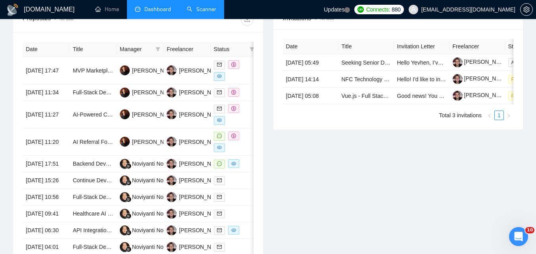
click at [187, 11] on link "Scanner" at bounding box center [201, 9] width 29 height 7
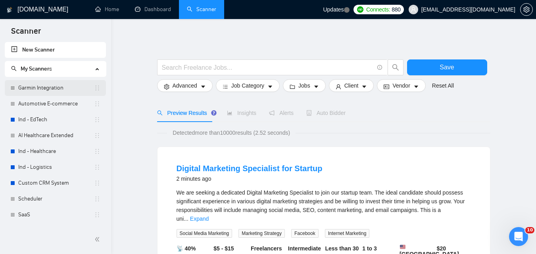
click at [61, 84] on link "Garmin Integration" at bounding box center [56, 88] width 76 height 16
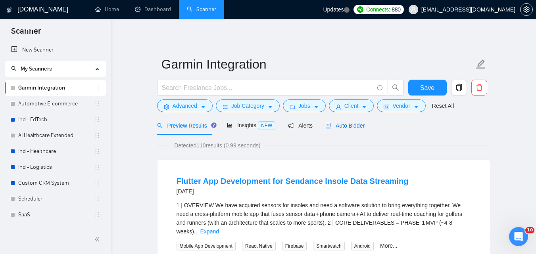
click at [359, 124] on span "Auto Bidder" at bounding box center [344, 126] width 39 height 6
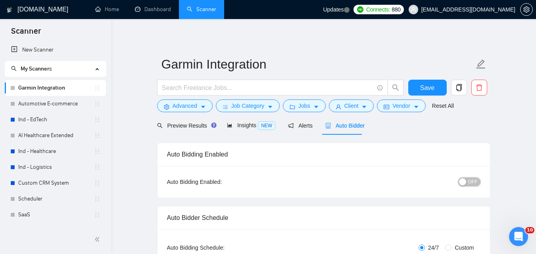
click at [466, 182] on div "button" at bounding box center [462, 181] width 7 height 7
click at [427, 81] on button "Save" at bounding box center [427, 88] width 38 height 16
click at [54, 98] on link "Automotive E-commerce" at bounding box center [56, 104] width 76 height 16
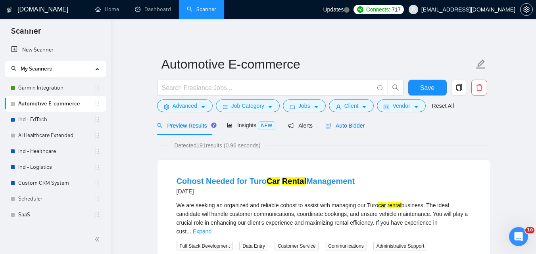
click at [343, 123] on span "Auto Bidder" at bounding box center [344, 126] width 39 height 6
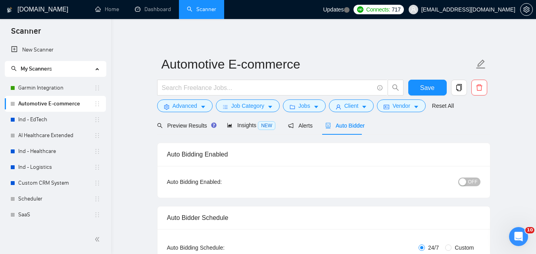
checkbox input "true"
click at [465, 183] on div "button" at bounding box center [462, 181] width 7 height 7
click at [430, 85] on span "Save" at bounding box center [427, 88] width 14 height 10
click at [44, 120] on link "Ind - EdTech" at bounding box center [56, 120] width 76 height 16
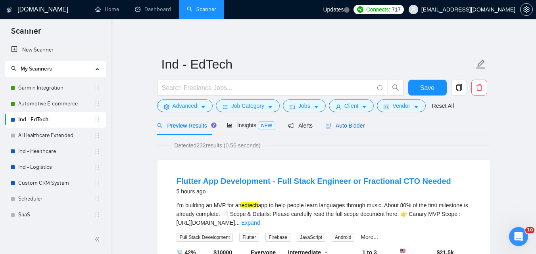
click at [328, 126] on span "Auto Bidder" at bounding box center [344, 126] width 39 height 6
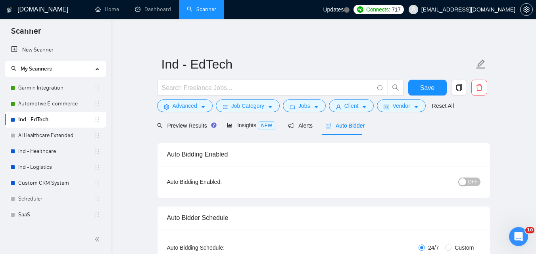
checkbox input "true"
click at [468, 180] on button "OFF" at bounding box center [469, 182] width 22 height 9
click at [440, 84] on button "Save" at bounding box center [427, 88] width 38 height 16
checkbox input "true"
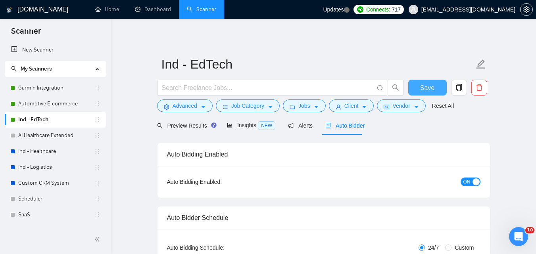
checkbox input "true"
click at [54, 132] on link "AI Healthcare Extended" at bounding box center [56, 136] width 76 height 16
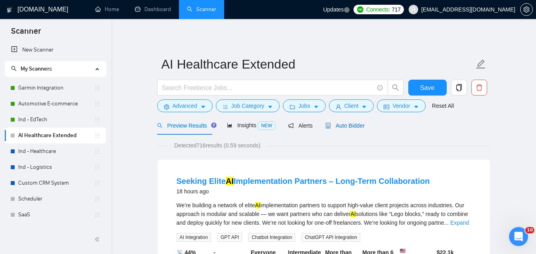
click at [337, 123] on span "Auto Bidder" at bounding box center [344, 126] width 39 height 6
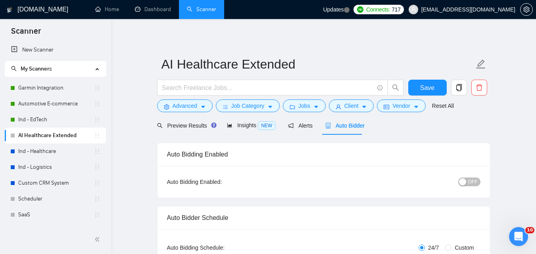
click at [461, 185] on div "button" at bounding box center [462, 181] width 7 height 7
click at [434, 81] on button "Save" at bounding box center [427, 88] width 38 height 16
click at [56, 148] on link "Ind - Healthcare" at bounding box center [56, 152] width 76 height 16
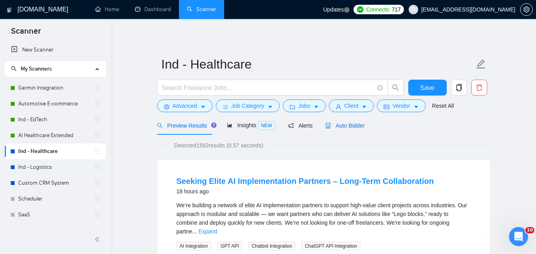
click at [361, 126] on span "Auto Bidder" at bounding box center [344, 126] width 39 height 6
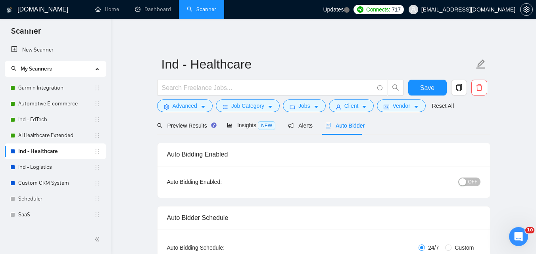
checkbox input "true"
click at [472, 184] on span "OFF" at bounding box center [473, 182] width 10 height 9
click at [430, 81] on button "Save" at bounding box center [427, 88] width 38 height 16
checkbox input "true"
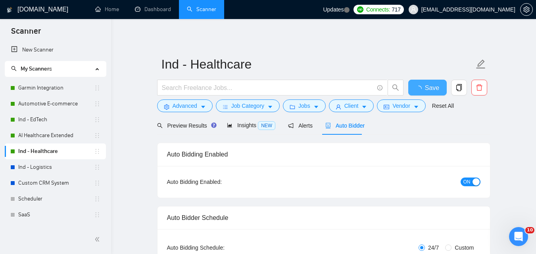
checkbox input "true"
click at [45, 169] on link "Ind - Logistics" at bounding box center [56, 167] width 76 height 16
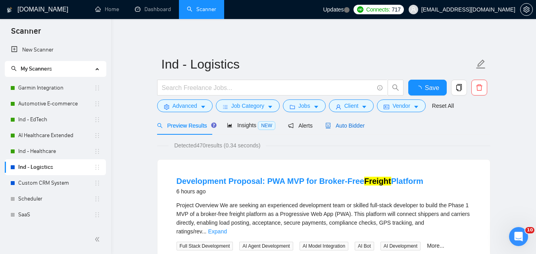
click at [336, 125] on span "Auto Bidder" at bounding box center [344, 126] width 39 height 6
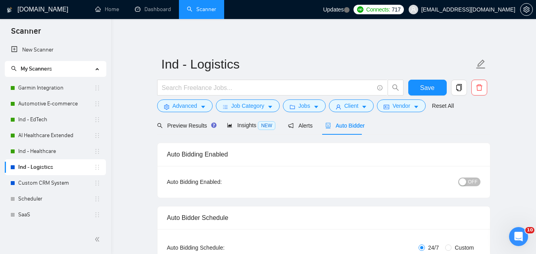
checkbox input "true"
click at [466, 182] on div "button" at bounding box center [462, 181] width 7 height 7
click at [437, 88] on button "Save" at bounding box center [427, 88] width 38 height 16
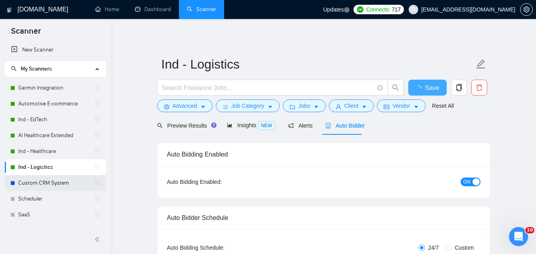
checkbox input "true"
click at [46, 188] on link "Custom CRM System" at bounding box center [56, 183] width 76 height 16
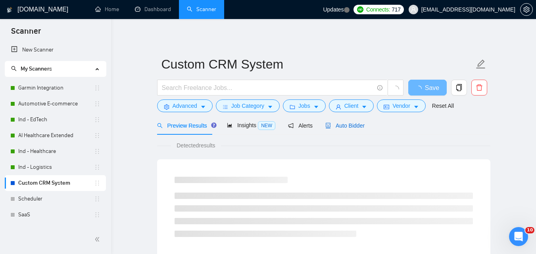
click at [353, 123] on span "Auto Bidder" at bounding box center [344, 126] width 39 height 6
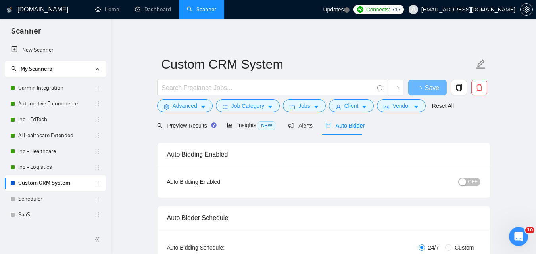
checkbox input "true"
click at [469, 182] on span "OFF" at bounding box center [473, 182] width 10 height 9
click at [417, 91] on button "Save" at bounding box center [427, 88] width 38 height 16
checkbox input "true"
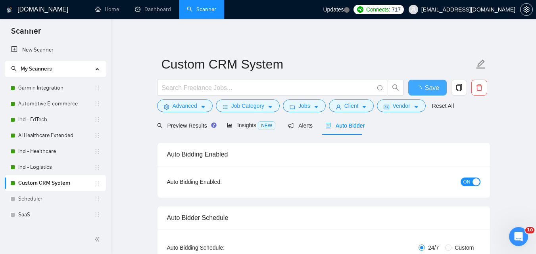
checkbox input "true"
click at [48, 198] on link "Scheduler" at bounding box center [56, 199] width 76 height 16
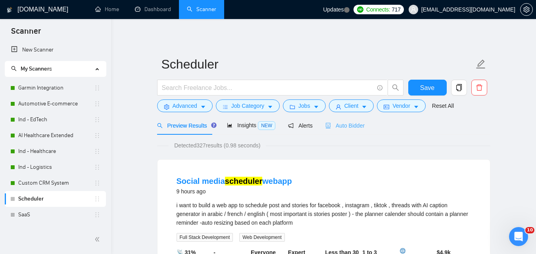
click at [360, 121] on div "Auto Bidder" at bounding box center [344, 125] width 39 height 19
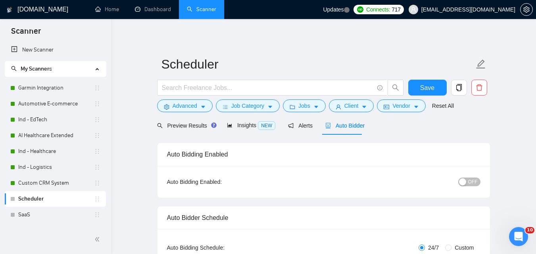
click at [459, 185] on div "OFF" at bounding box center [428, 181] width 104 height 9
click at [466, 184] on div "button" at bounding box center [462, 181] width 7 height 7
click at [428, 87] on span "Save" at bounding box center [427, 88] width 14 height 10
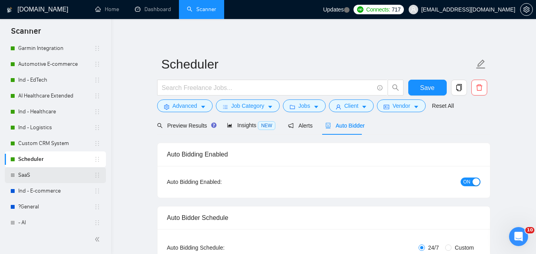
click at [36, 180] on link "SaaS" at bounding box center [56, 175] width 76 height 16
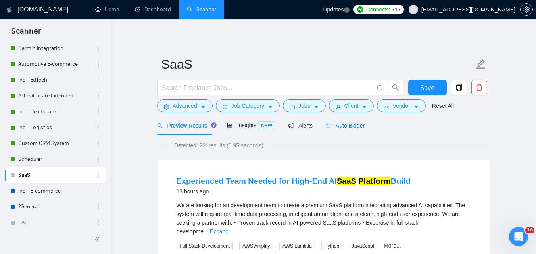
click at [338, 128] on span "Auto Bidder" at bounding box center [344, 126] width 39 height 6
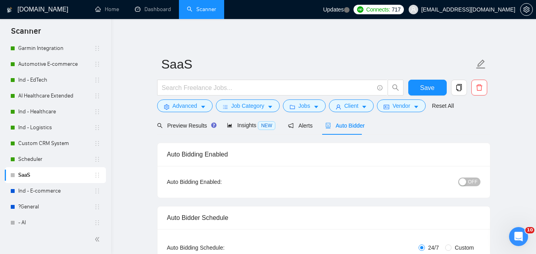
click at [462, 181] on div "button" at bounding box center [462, 181] width 7 height 7
click at [424, 85] on span "Save" at bounding box center [427, 88] width 14 height 10
click at [61, 194] on link "Ind - E-commerce" at bounding box center [56, 191] width 76 height 16
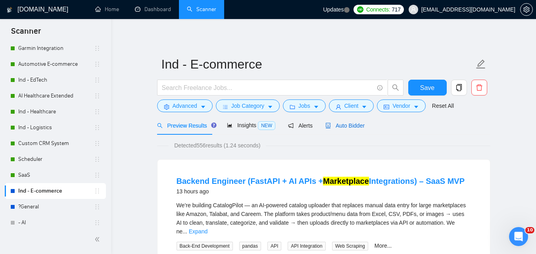
click at [343, 128] on span "Auto Bidder" at bounding box center [344, 126] width 39 height 6
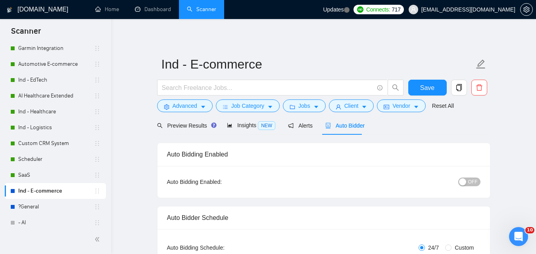
click at [469, 184] on button "OFF" at bounding box center [469, 182] width 22 height 9
click at [437, 90] on button "Save" at bounding box center [427, 88] width 38 height 16
checkbox input "true"
click at [39, 203] on link "?General" at bounding box center [56, 207] width 76 height 16
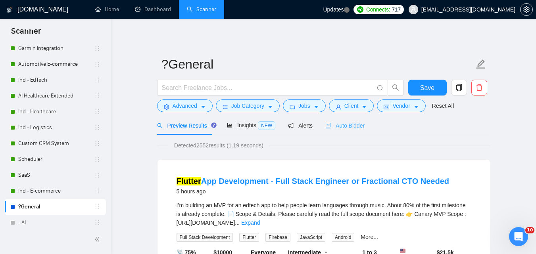
click at [334, 118] on div "Auto Bidder" at bounding box center [344, 125] width 39 height 19
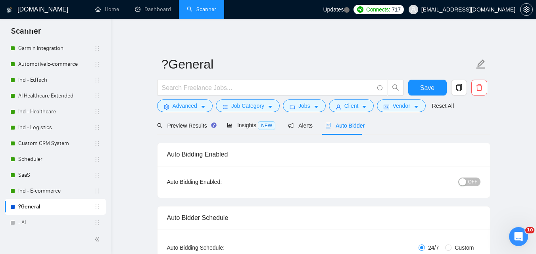
checkbox input "true"
click at [470, 183] on span "OFF" at bounding box center [473, 182] width 10 height 9
click at [441, 92] on button "Save" at bounding box center [427, 88] width 38 height 16
checkbox input "true"
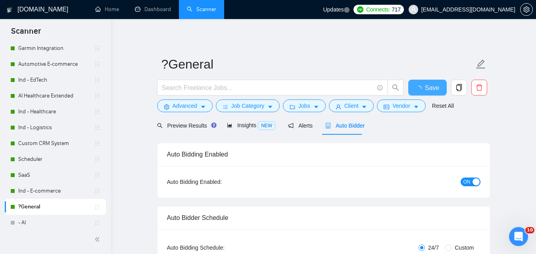
checkbox input "true"
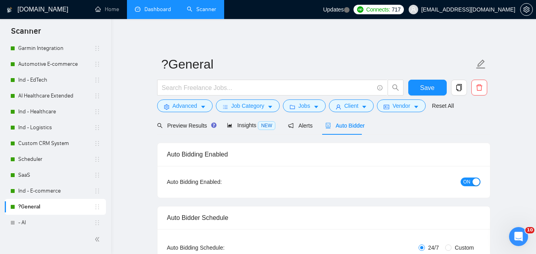
click at [162, 13] on link "Dashboard" at bounding box center [153, 9] width 36 height 7
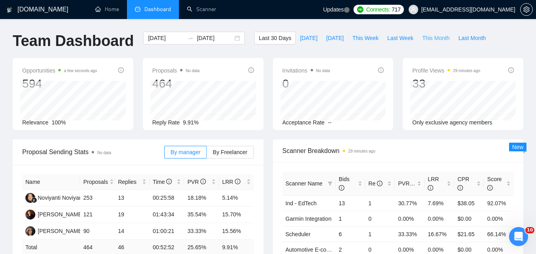
click at [422, 34] on span "This Month" at bounding box center [435, 38] width 27 height 9
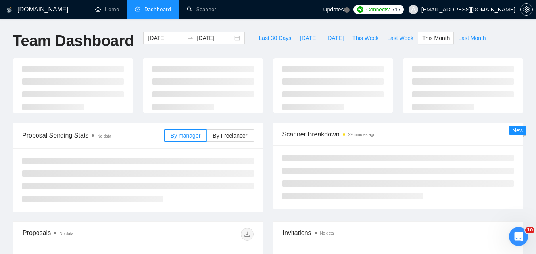
type input "[DATE]"
